Goal: Task Accomplishment & Management: Use online tool/utility

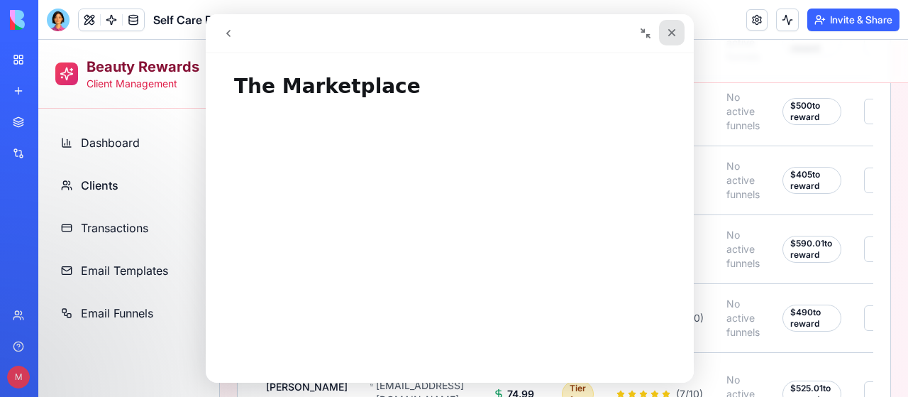
click at [674, 31] on icon "Close" at bounding box center [672, 33] width 8 height 8
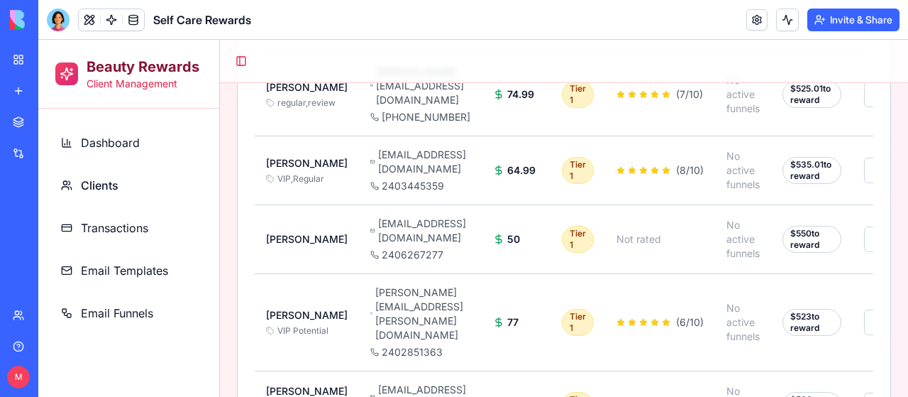
scroll to position [1044, 0]
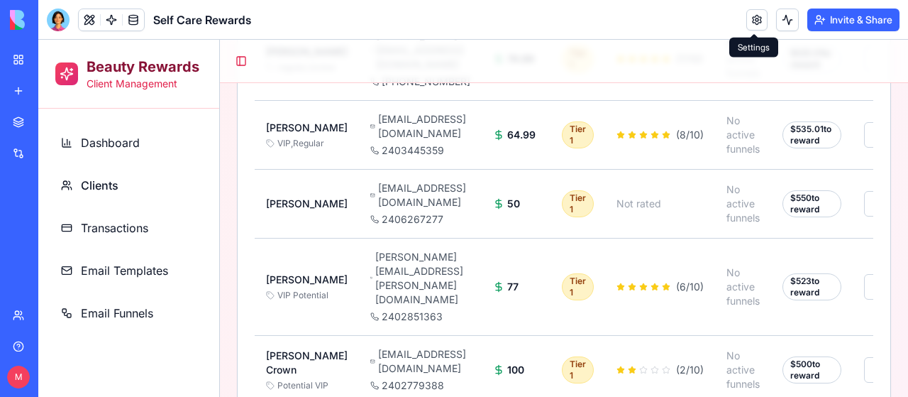
click at [752, 18] on link at bounding box center [756, 19] width 21 height 21
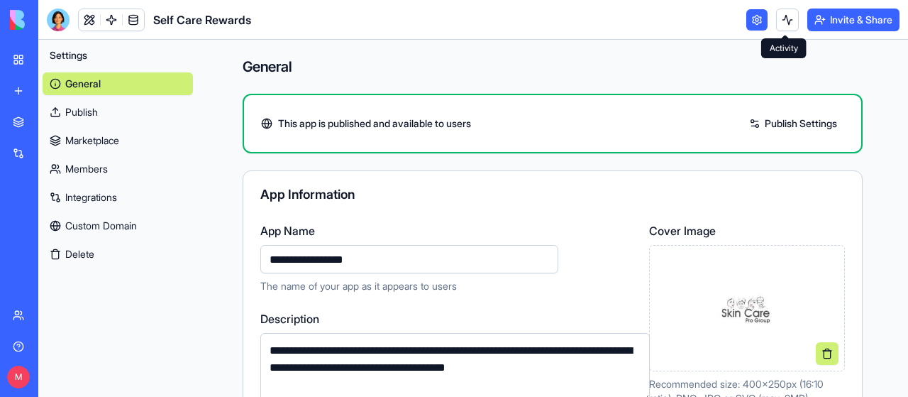
click at [787, 21] on button at bounding box center [787, 20] width 23 height 23
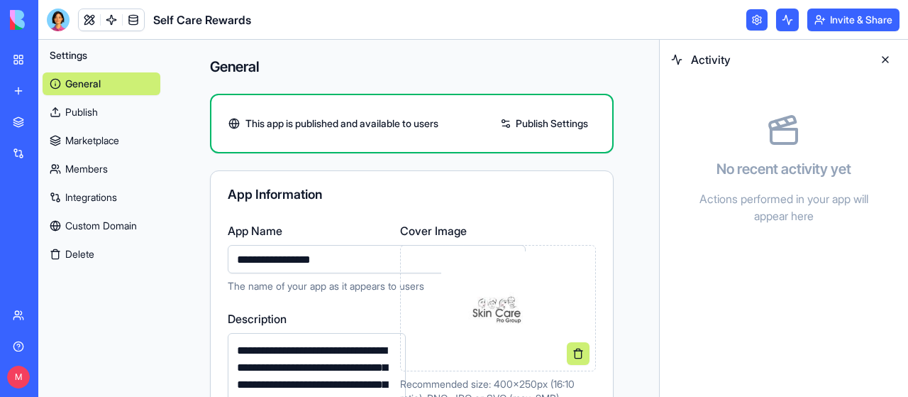
click at [81, 79] on link "General" at bounding box center [102, 83] width 118 height 23
click at [84, 165] on link "Members" at bounding box center [102, 168] width 118 height 23
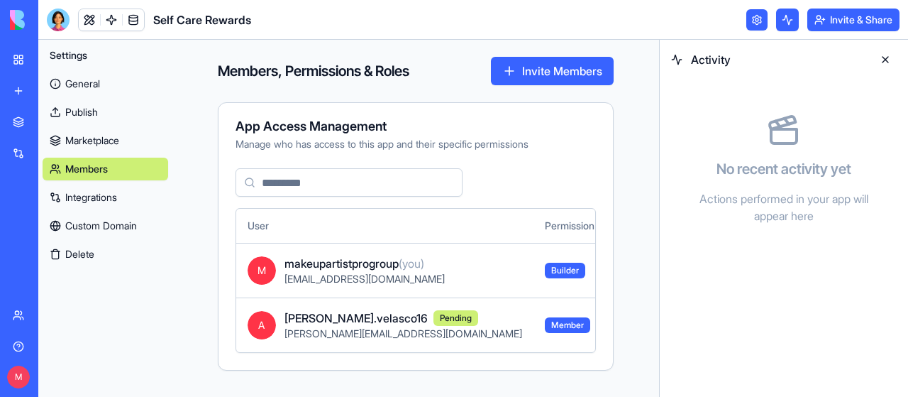
click at [89, 192] on link "Integrations" at bounding box center [106, 197] width 126 height 23
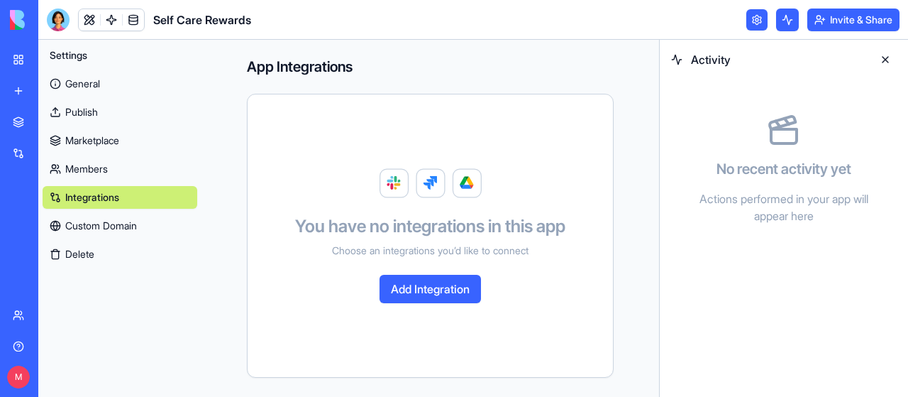
click at [52, 56] on div "My Workspace" at bounding box center [43, 59] width 18 height 14
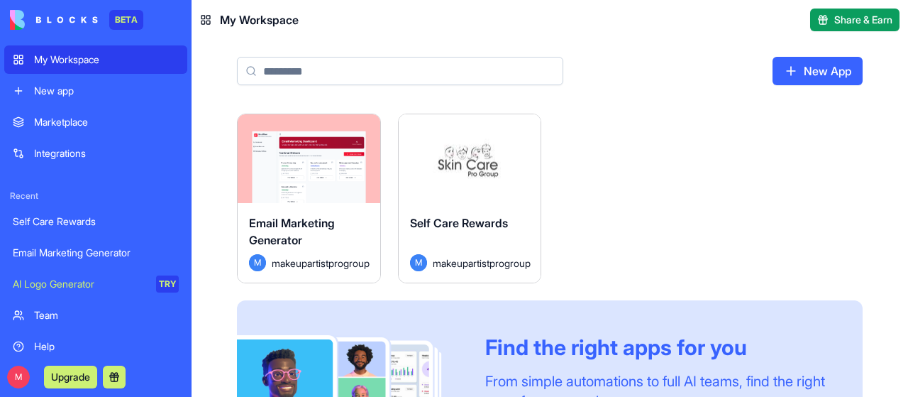
click at [467, 199] on div "Launch" at bounding box center [470, 158] width 143 height 89
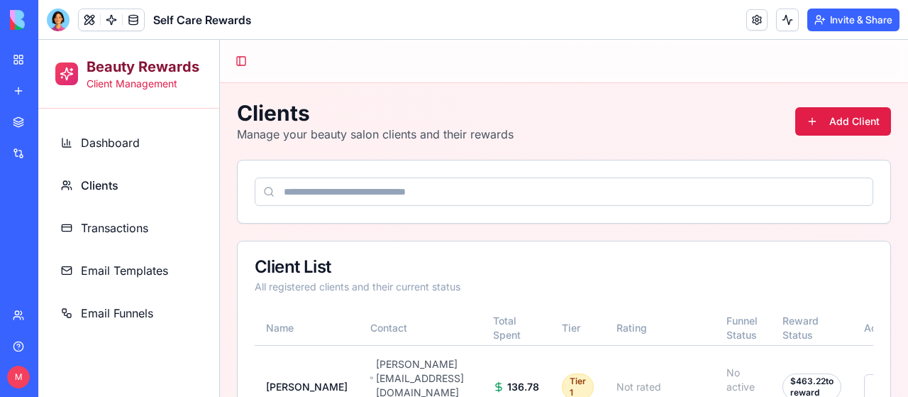
click at [122, 144] on span "Dashboard" at bounding box center [110, 142] width 59 height 17
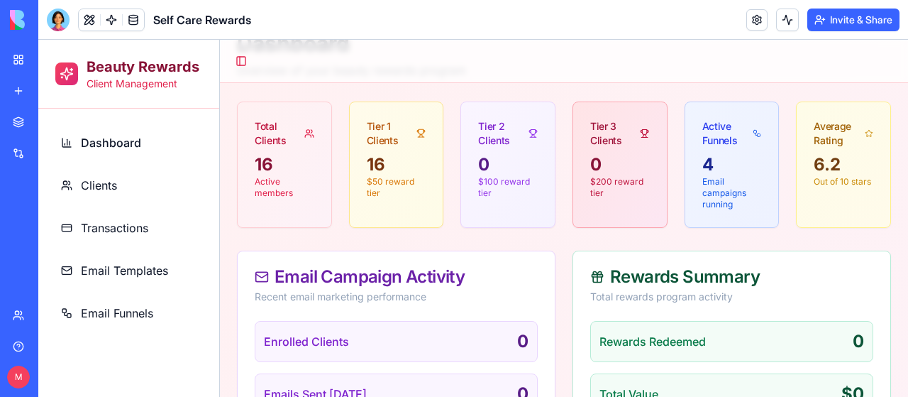
scroll to position [60, 0]
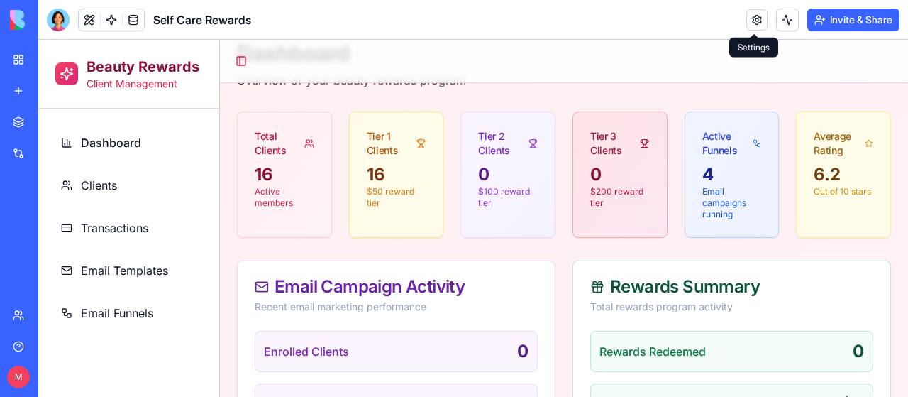
click at [758, 18] on link at bounding box center [756, 19] width 21 height 21
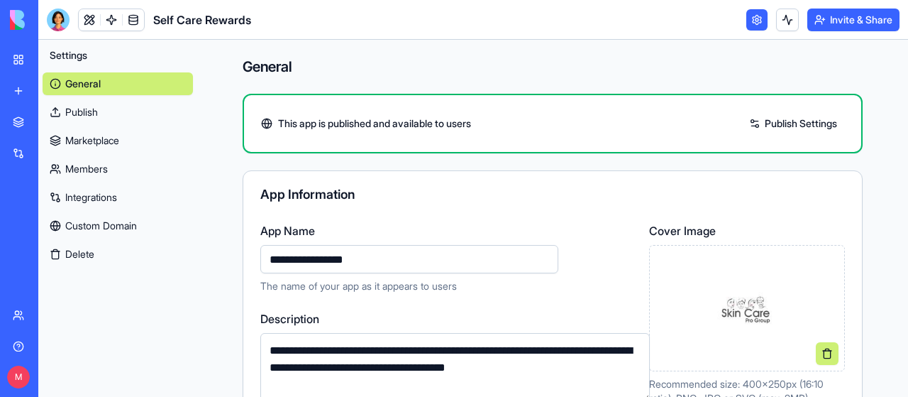
click at [52, 59] on div "My Workspace" at bounding box center [43, 59] width 18 height 14
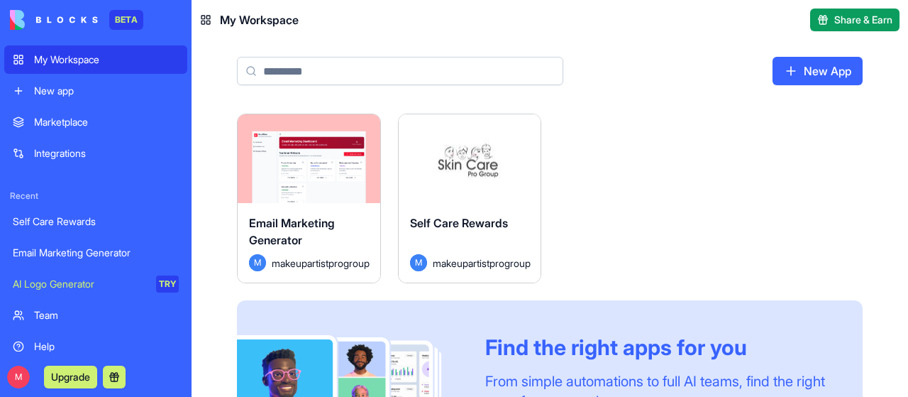
click at [462, 222] on span "Self Care Rewards" at bounding box center [459, 223] width 98 height 14
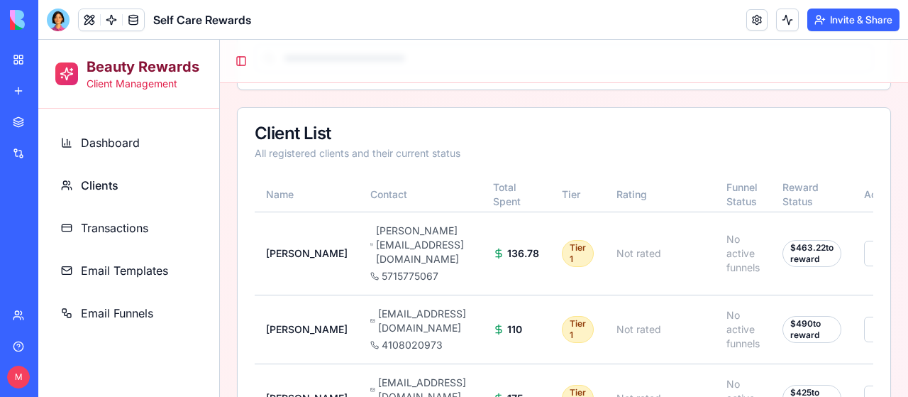
scroll to position [142, 0]
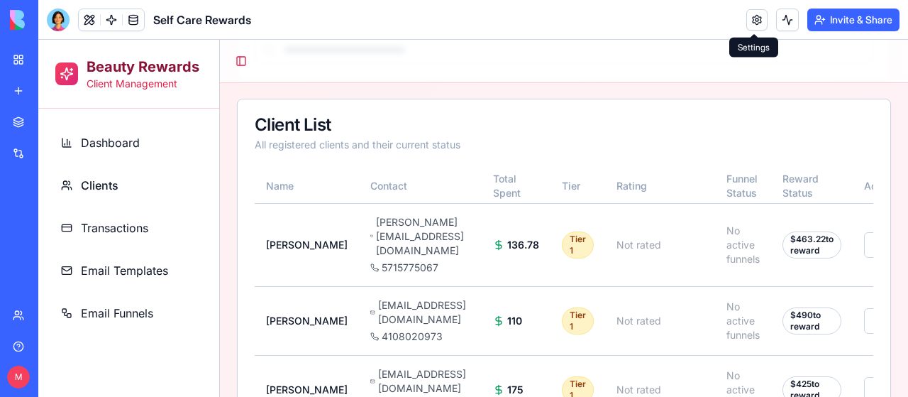
click at [128, 225] on span "Transactions" at bounding box center [114, 227] width 67 height 17
